Goal: Task Accomplishment & Management: Manage account settings

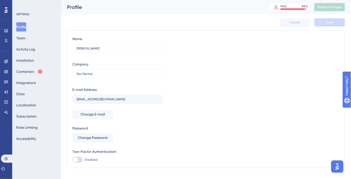
click at [33, 42] on div "Profile Team Activity Log Installation Containers Integrations Data Localizatio…" at bounding box center [36, 82] width 41 height 121
click at [5, 31] on icon at bounding box center [5, 30] width 3 height 3
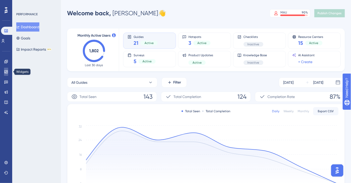
click at [7, 73] on icon at bounding box center [6, 72] width 4 height 4
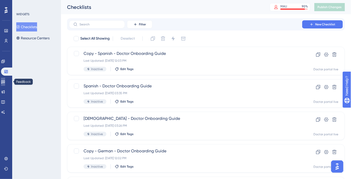
click at [5, 81] on icon at bounding box center [3, 82] width 4 height 3
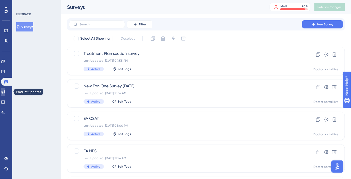
click at [5, 91] on icon at bounding box center [3, 91] width 3 height 3
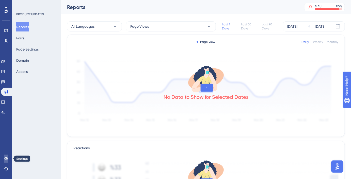
click at [7, 162] on link at bounding box center [6, 159] width 4 height 8
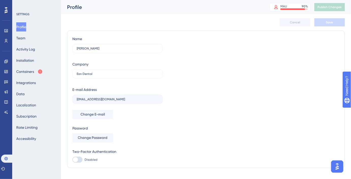
click at [34, 66] on div "Profile Team Activity Log Installation Containers Integrations Data Localizatio…" at bounding box center [36, 82] width 41 height 121
click at [33, 71] on button "Containers" at bounding box center [29, 71] width 26 height 9
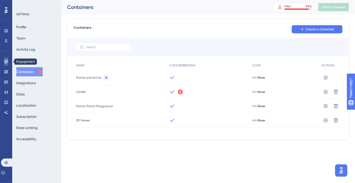
click at [5, 59] on link at bounding box center [6, 61] width 4 height 8
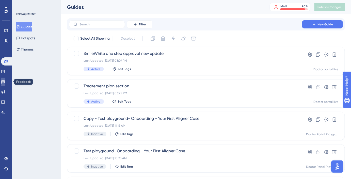
click at [5, 81] on icon at bounding box center [3, 82] width 4 height 4
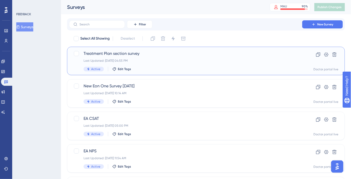
click at [141, 60] on div "Last Updated: Sep 30 2025, 04:55 PM" at bounding box center [186, 61] width 204 height 4
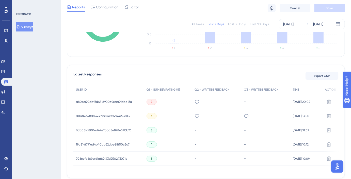
scroll to position [122, 0]
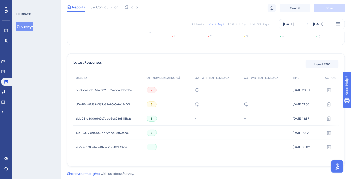
click at [113, 90] on span "a80ba70dbf3d4318900c9eaa2fbba13a" at bounding box center [104, 90] width 56 height 4
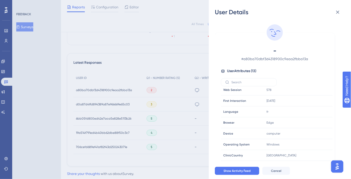
scroll to position [66, 0]
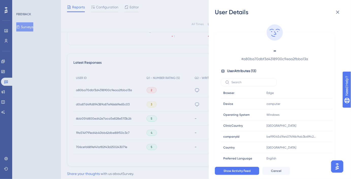
click at [143, 106] on div "User Details - # a80ba70dbf3d4318900c9eaa2fbba13a User Attributes ( 13 ) Email …" at bounding box center [175, 89] width 351 height 179
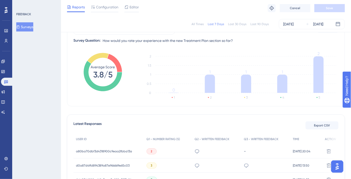
scroll to position [0, 0]
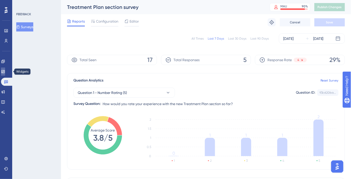
click at [5, 72] on link at bounding box center [3, 72] width 4 height 8
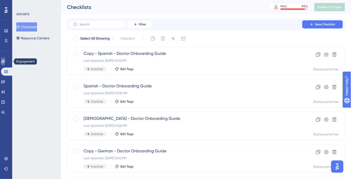
click at [5, 61] on icon at bounding box center [2, 61] width 3 height 3
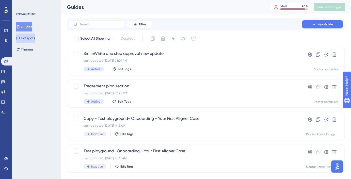
click at [34, 34] on button "Hotspots" at bounding box center [25, 38] width 19 height 9
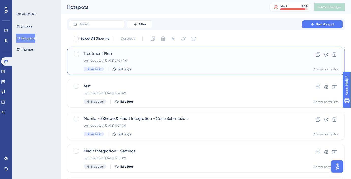
click at [126, 55] on span "Treatment Plan" at bounding box center [186, 54] width 204 height 6
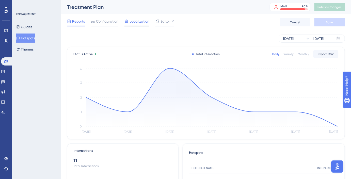
click at [140, 22] on span "Localization" at bounding box center [140, 21] width 20 height 6
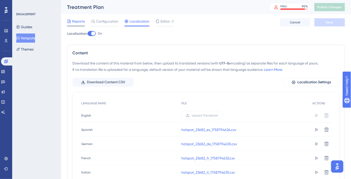
click at [81, 21] on span "Reports" at bounding box center [78, 21] width 13 height 6
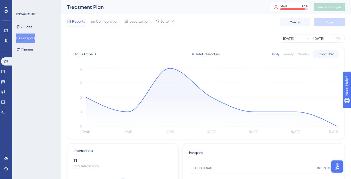
click at [306, 55] on div "Monthly" at bounding box center [303, 54] width 11 height 4
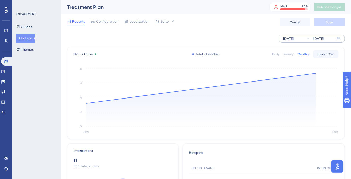
click at [294, 36] on div "Sep 29 2025" at bounding box center [288, 39] width 10 height 6
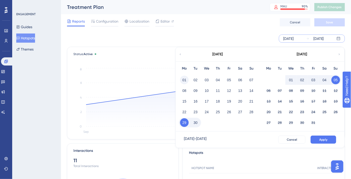
click at [181, 81] on button "01" at bounding box center [184, 80] width 9 height 9
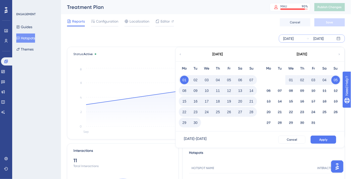
click at [245, 6] on div "Treatment Plan" at bounding box center [162, 7] width 190 height 7
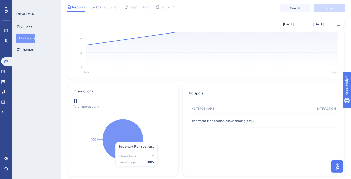
scroll to position [57, 0]
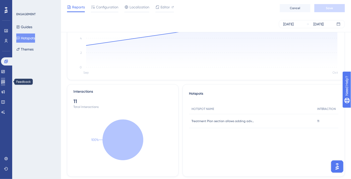
click at [5, 83] on icon at bounding box center [3, 82] width 4 height 4
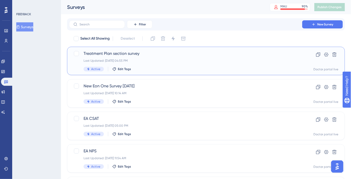
click at [241, 71] on div "Active Edit Tags" at bounding box center [186, 69] width 204 height 5
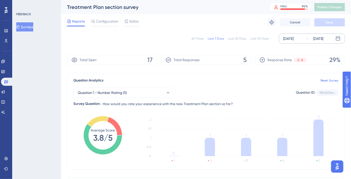
click at [291, 38] on div "Sep 29 2025" at bounding box center [288, 39] width 10 height 6
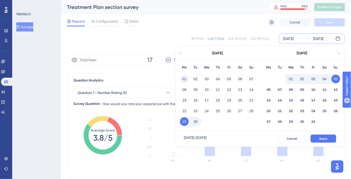
click at [187, 79] on button "01" at bounding box center [184, 79] width 9 height 9
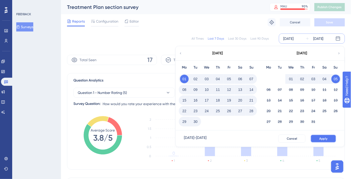
click at [323, 139] on span "Apply" at bounding box center [323, 139] width 8 height 4
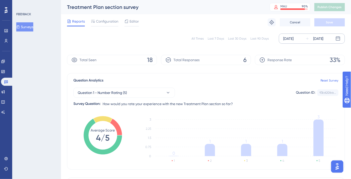
click at [137, 37] on div "All Times Last 7 Days Last 30 Days Last 90 Days Sep 01 2025 Oct 05 2025" at bounding box center [206, 39] width 278 height 10
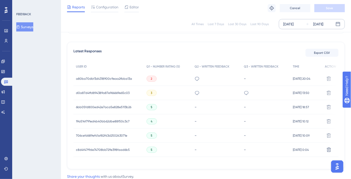
scroll to position [152, 0]
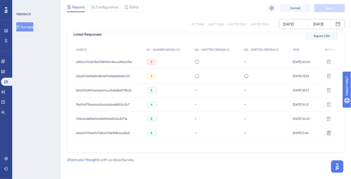
click at [117, 74] on span "d0a87d4ffd894389a87e966669e65c03" at bounding box center [103, 76] width 54 height 4
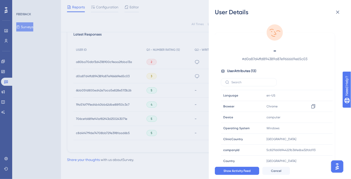
scroll to position [66, 0]
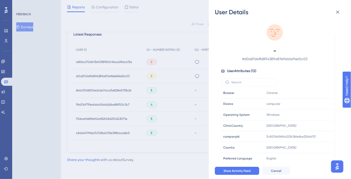
click at [165, 21] on div "User Details - # d0a87d4ffd894389a87e966669e65c03 User Attributes ( 13 ) Email …" at bounding box center [175, 89] width 351 height 179
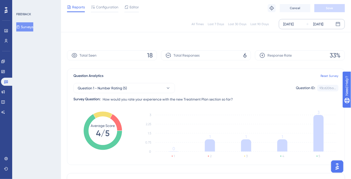
scroll to position [0, 0]
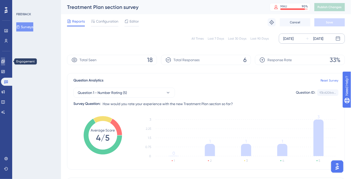
click at [5, 62] on icon at bounding box center [3, 61] width 4 height 4
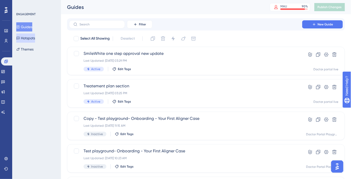
click at [34, 40] on button "Hotspots" at bounding box center [25, 38] width 19 height 9
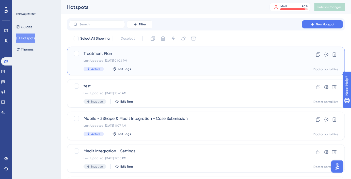
click at [117, 51] on span "Treatment Plan" at bounding box center [186, 54] width 204 height 6
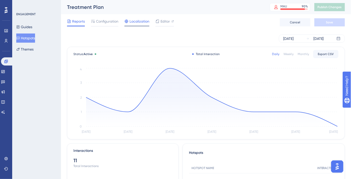
click at [145, 22] on span "Localization" at bounding box center [140, 21] width 20 height 6
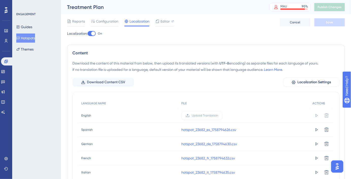
scroll to position [40, 0]
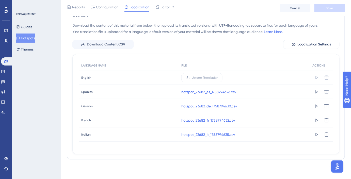
click at [198, 93] on link "hotspot_23682_es_1758794626.csv" at bounding box center [208, 92] width 55 height 6
click at [197, 105] on link "hotspot_23682_de_1758794630.csv" at bounding box center [209, 106] width 56 height 6
click at [199, 120] on link "hotspot_23682_fr_1758794632.csv" at bounding box center [208, 120] width 54 height 6
click at [201, 135] on link "hotspot_23682_it_1758794635.csv" at bounding box center [208, 135] width 54 height 6
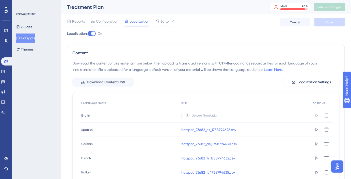
click at [95, 33] on div at bounding box center [93, 33] width 4 height 4
click at [88, 34] on input "On" at bounding box center [87, 34] width 0 height 0
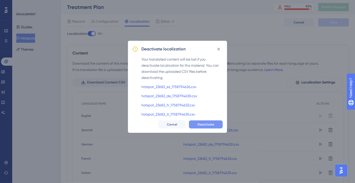
click at [208, 125] on span "Deactivate" at bounding box center [205, 124] width 17 height 4
checkbox input "false"
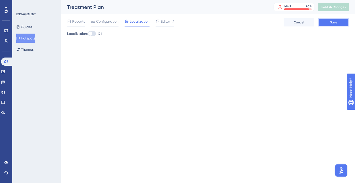
click at [342, 21] on button "Save" at bounding box center [333, 22] width 30 height 8
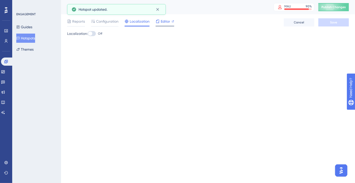
click at [168, 19] on span "Editor" at bounding box center [165, 21] width 9 height 6
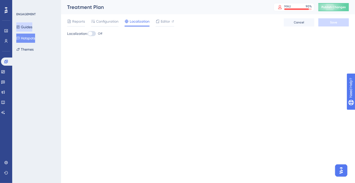
click at [29, 30] on button "Guides" at bounding box center [24, 26] width 16 height 9
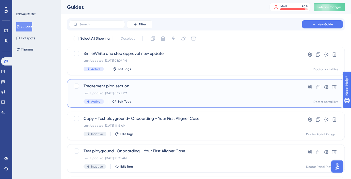
click at [168, 90] on div "Treatement plan section Last Updated: Sep 24 2025, 03:25 PM Active Edit Tags" at bounding box center [186, 93] width 204 height 21
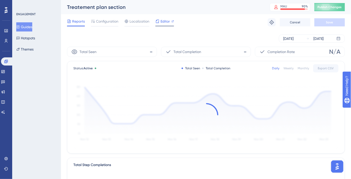
click at [167, 22] on span "Editor" at bounding box center [165, 21] width 9 height 6
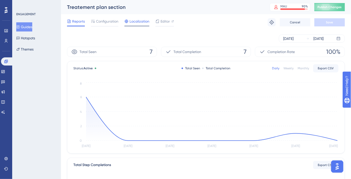
click at [135, 21] on span "Localization" at bounding box center [140, 21] width 20 height 6
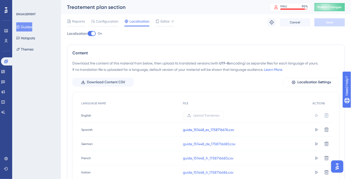
click at [214, 131] on link "guide_151448_es_1758716676.csv" at bounding box center [208, 130] width 51 height 6
click at [209, 143] on link "guide_151448_de_1758716680.csv" at bounding box center [209, 144] width 53 height 6
click at [209, 157] on link "guide_151448_fr_1758716683.csv" at bounding box center [208, 158] width 51 height 6
click at [206, 174] on link "guide_151448_it_1758716686.csv" at bounding box center [208, 172] width 51 height 6
click at [93, 34] on div at bounding box center [93, 33] width 4 height 4
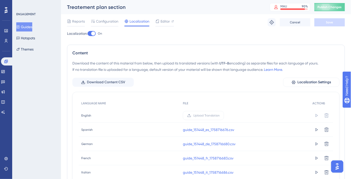
click at [88, 34] on input "On" at bounding box center [87, 34] width 0 height 0
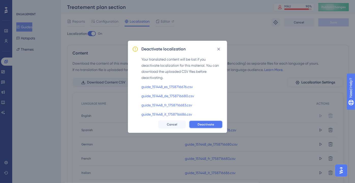
click at [212, 127] on button "Deactivate" at bounding box center [206, 124] width 34 height 8
checkbox input "false"
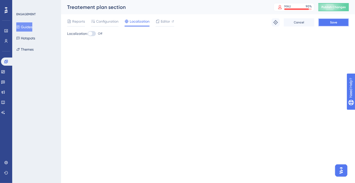
click at [343, 20] on button "Save" at bounding box center [333, 22] width 30 height 8
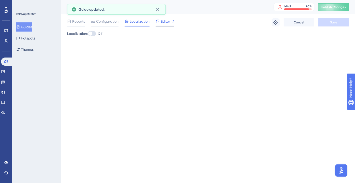
click at [166, 19] on span "Editor" at bounding box center [165, 21] width 9 height 6
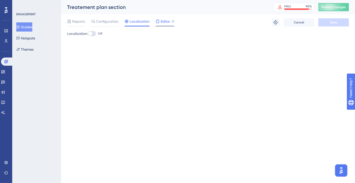
click at [161, 20] on span "Editor" at bounding box center [165, 21] width 9 height 6
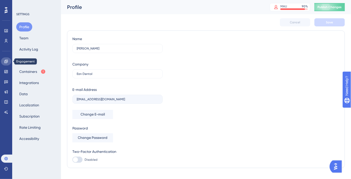
click at [5, 64] on link at bounding box center [6, 61] width 10 height 8
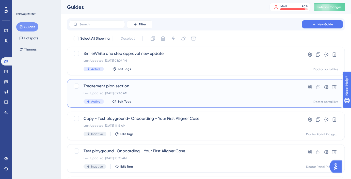
click at [156, 86] on span "Treatement plan section" at bounding box center [186, 86] width 204 height 6
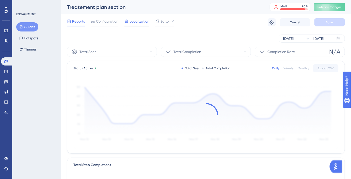
click at [140, 22] on span "Localization" at bounding box center [140, 21] width 20 height 6
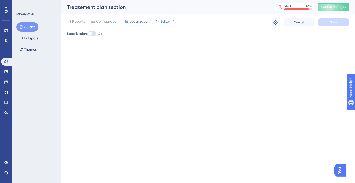
click at [171, 22] on div "Editor" at bounding box center [164, 21] width 19 height 6
click at [165, 22] on span "Editor" at bounding box center [165, 21] width 9 height 6
click at [171, 21] on div "Editor" at bounding box center [164, 21] width 19 height 6
